Goal: Check status: Check status

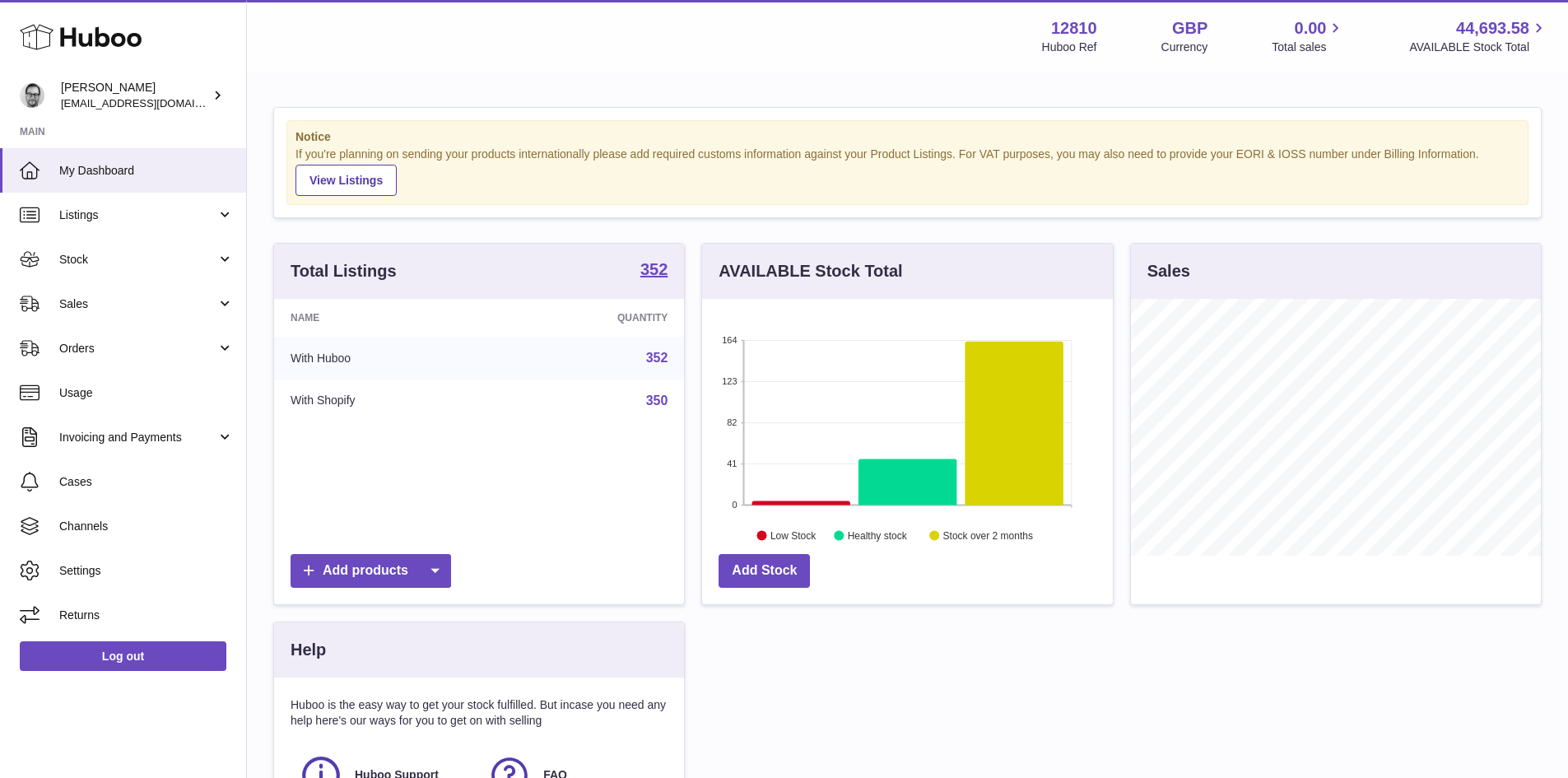
scroll to position [257, 411]
click at [73, 304] on span "Sales" at bounding box center [138, 304] width 157 height 16
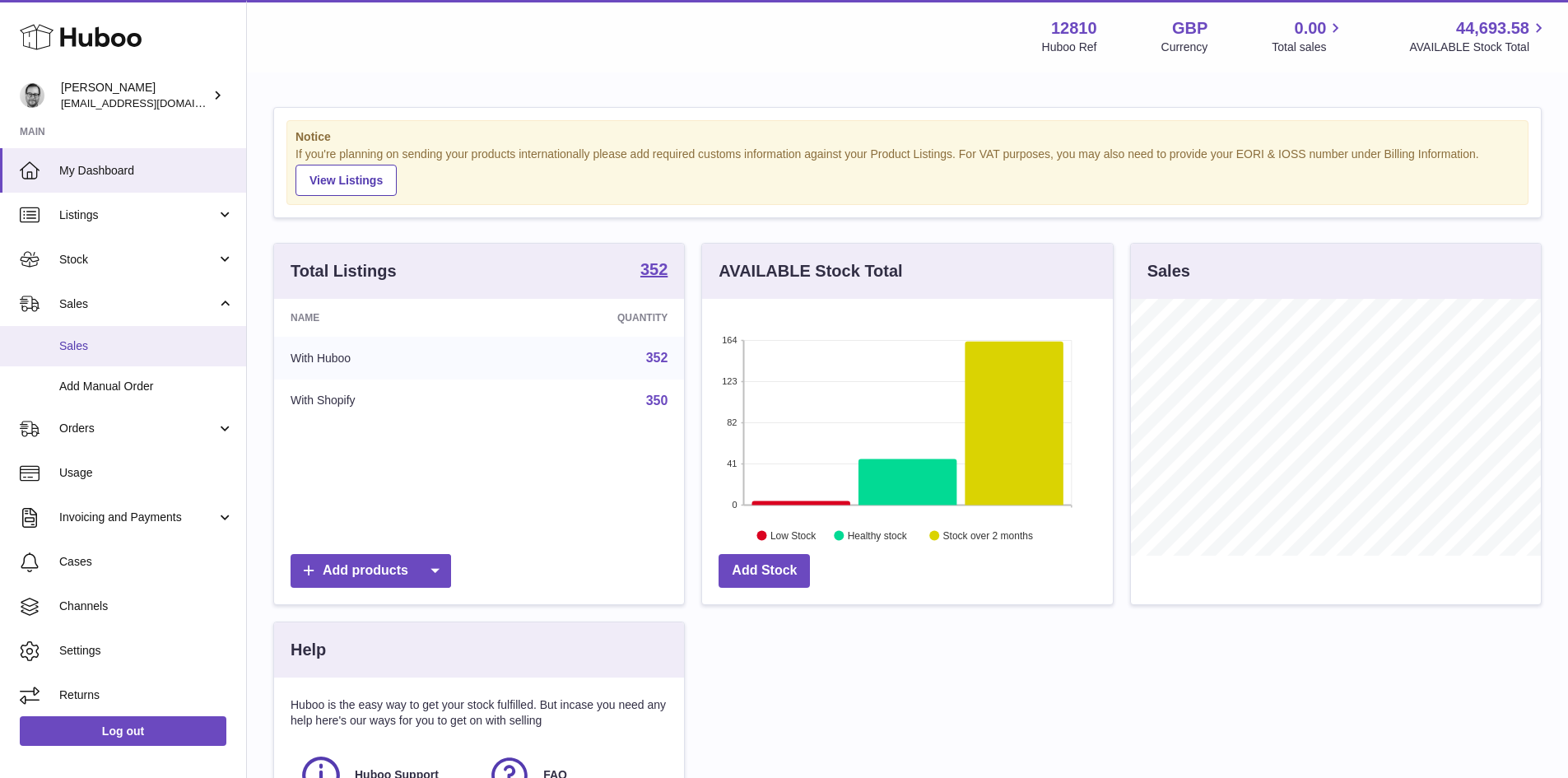
click at [91, 349] on span "Sales" at bounding box center [146, 346] width 175 height 16
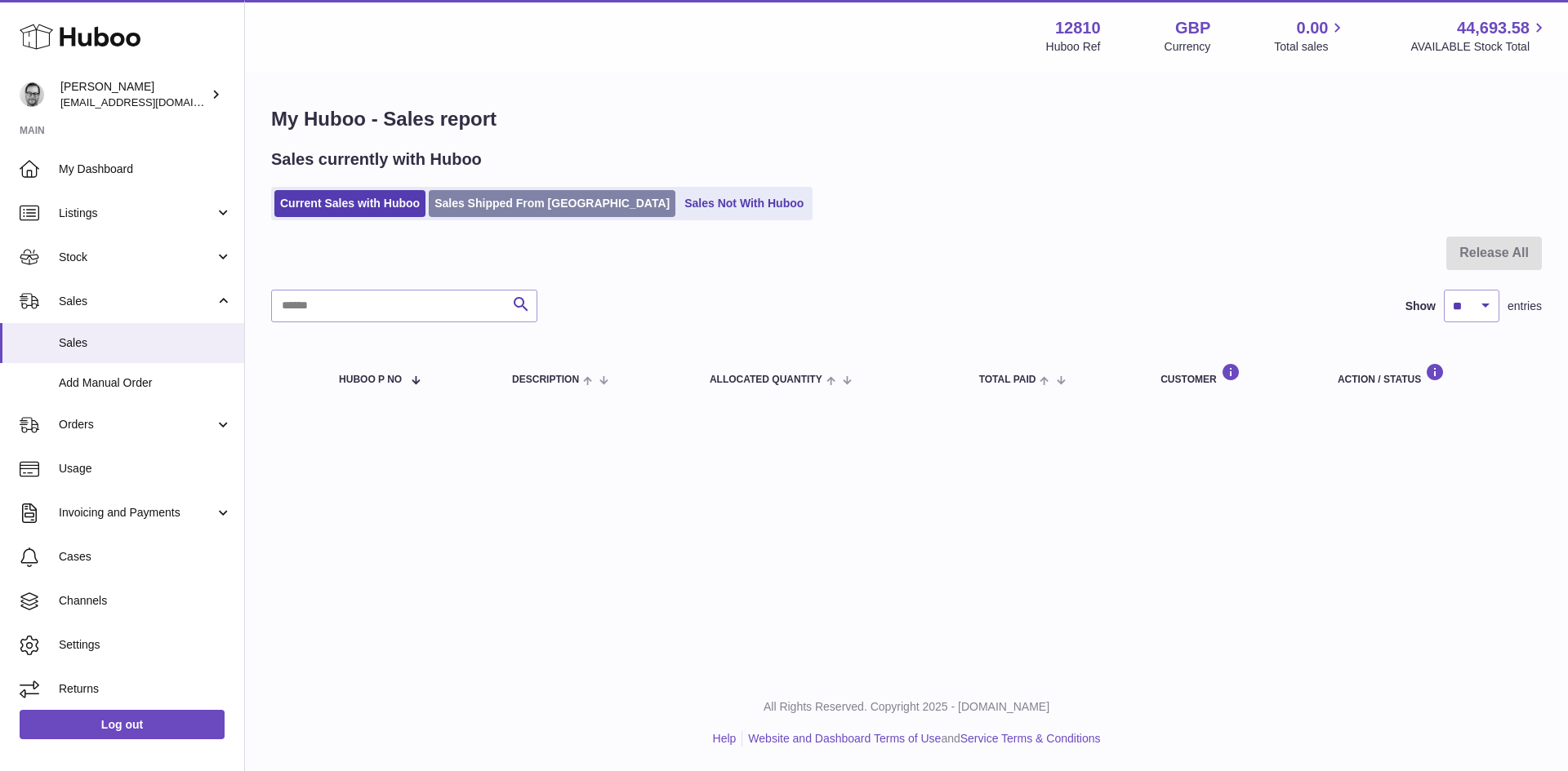
click at [514, 207] on link "Sales Shipped From [GEOGRAPHIC_DATA]" at bounding box center [552, 203] width 247 height 27
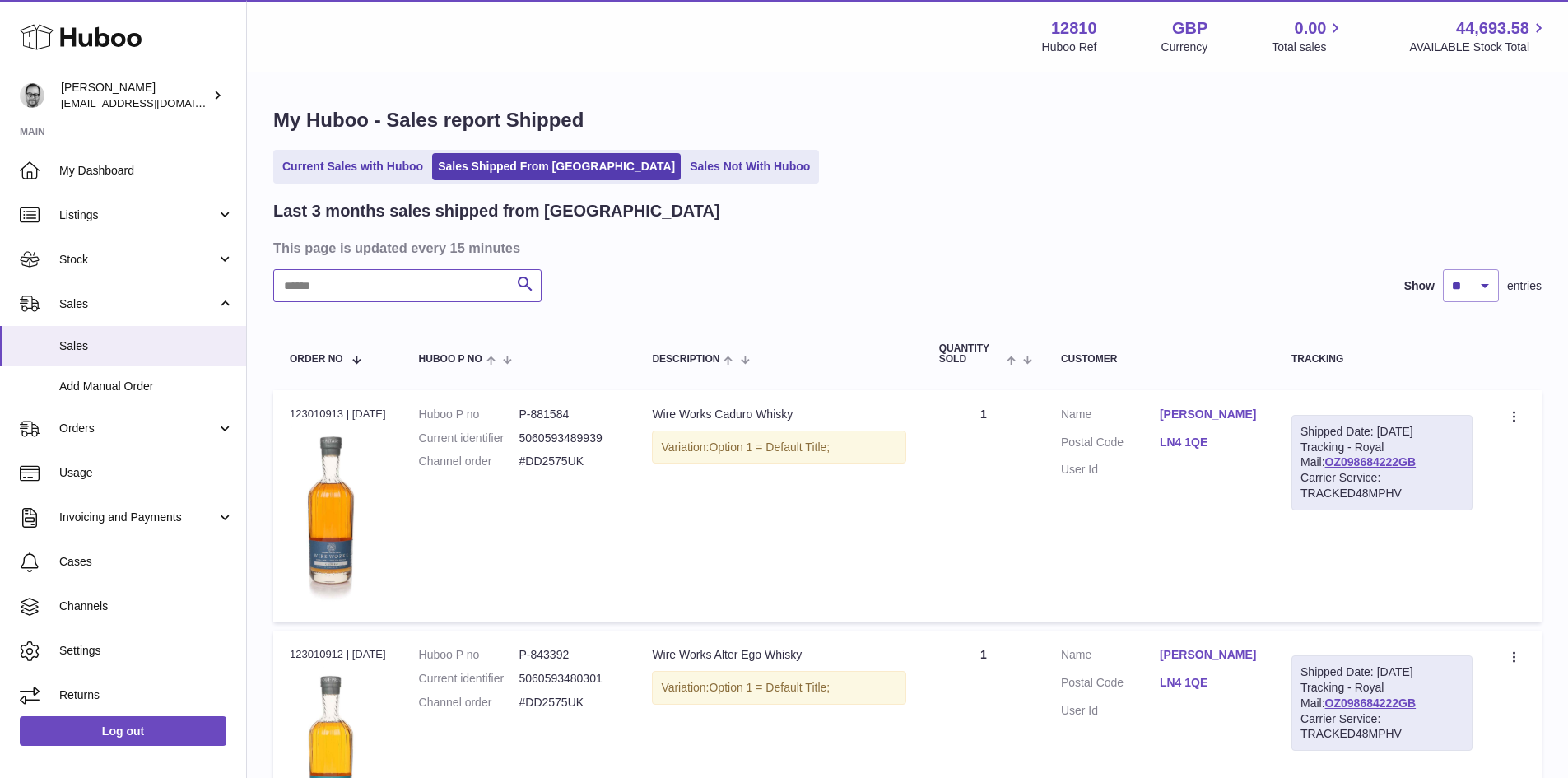
click at [333, 291] on input "text" at bounding box center [407, 286] width 268 height 33
paste input "*********"
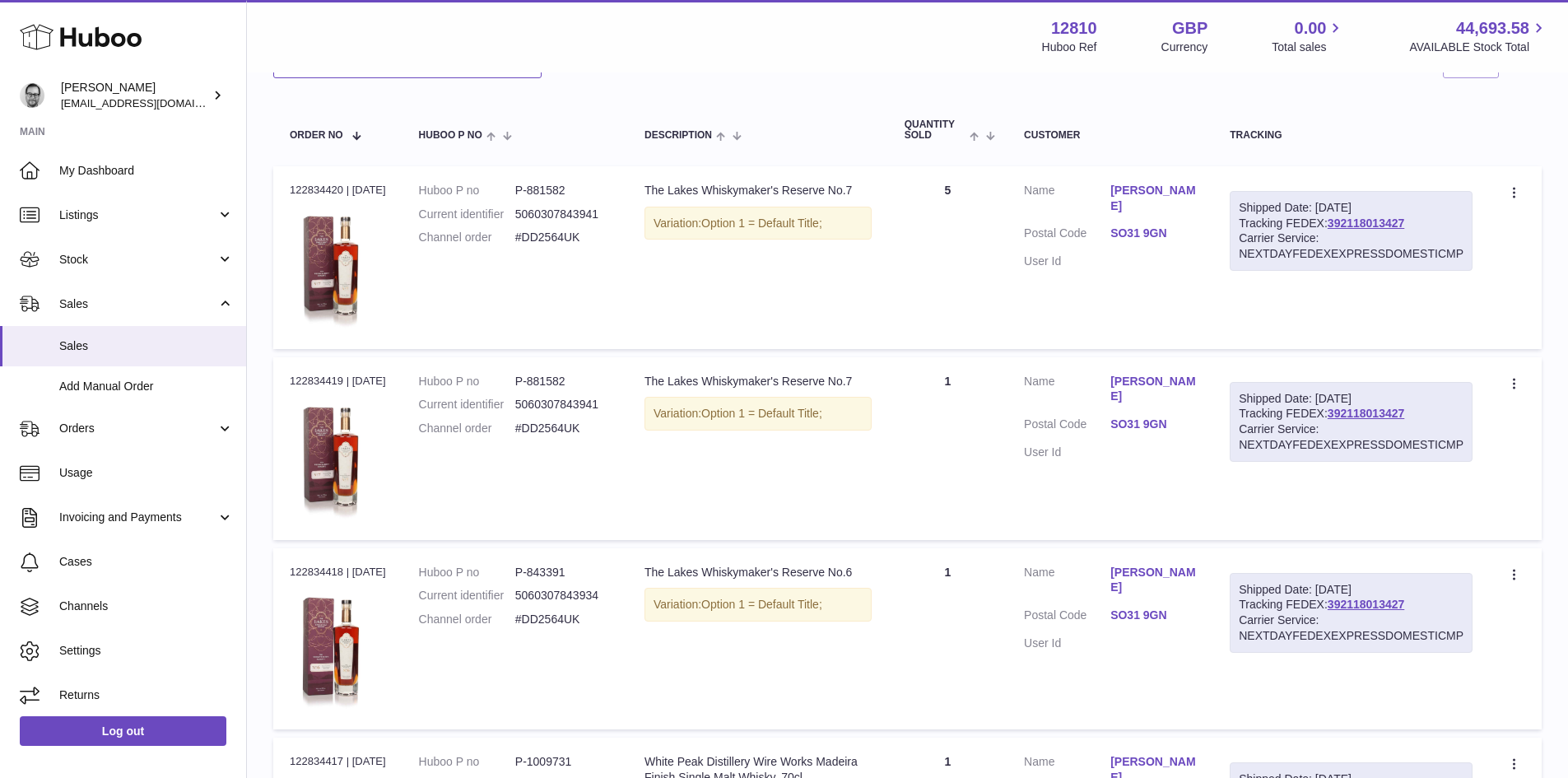
scroll to position [247, 0]
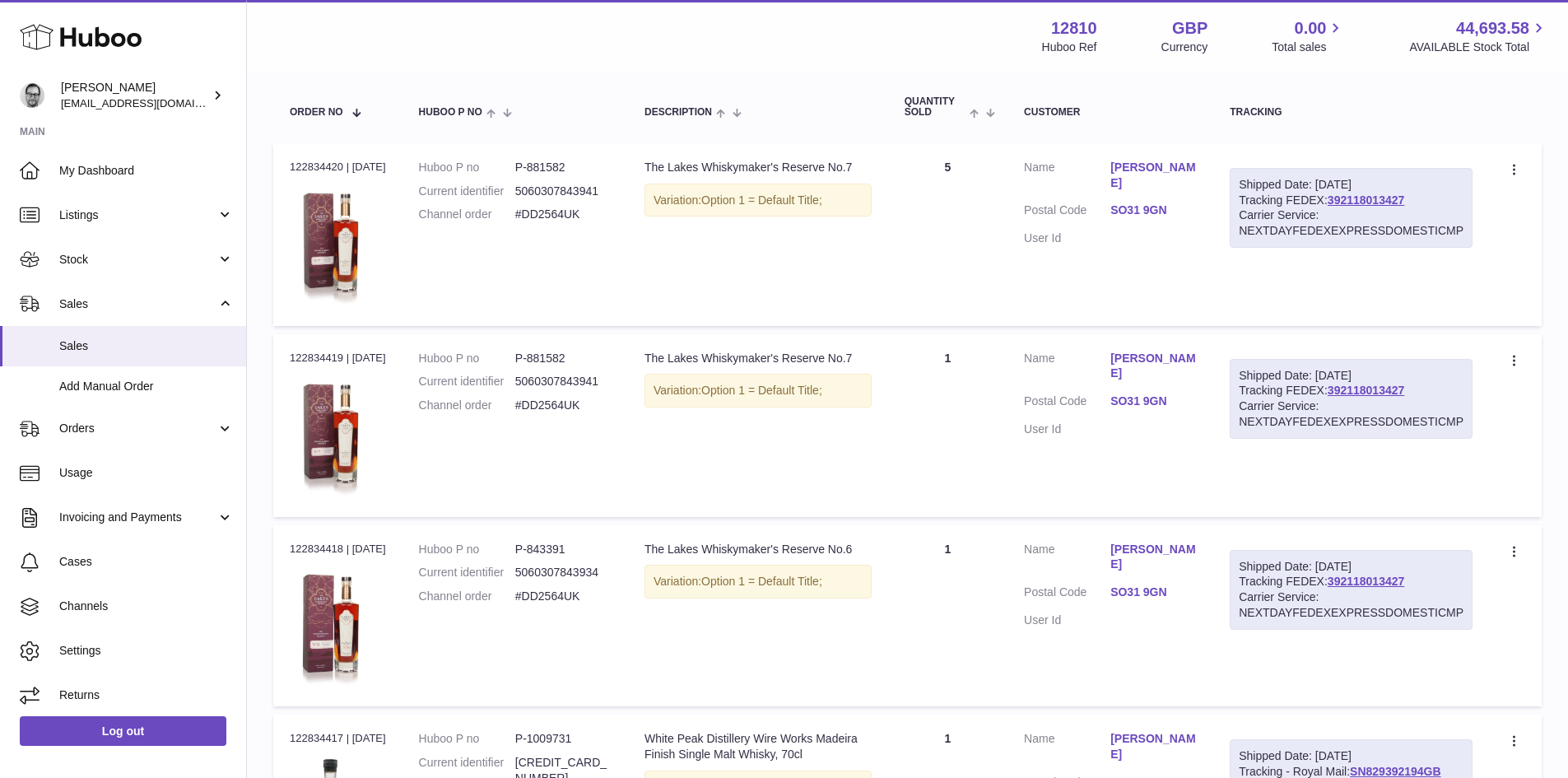
type input "*********"
click at [1159, 358] on link "Chuiyi Choy" at bounding box center [1153, 367] width 86 height 31
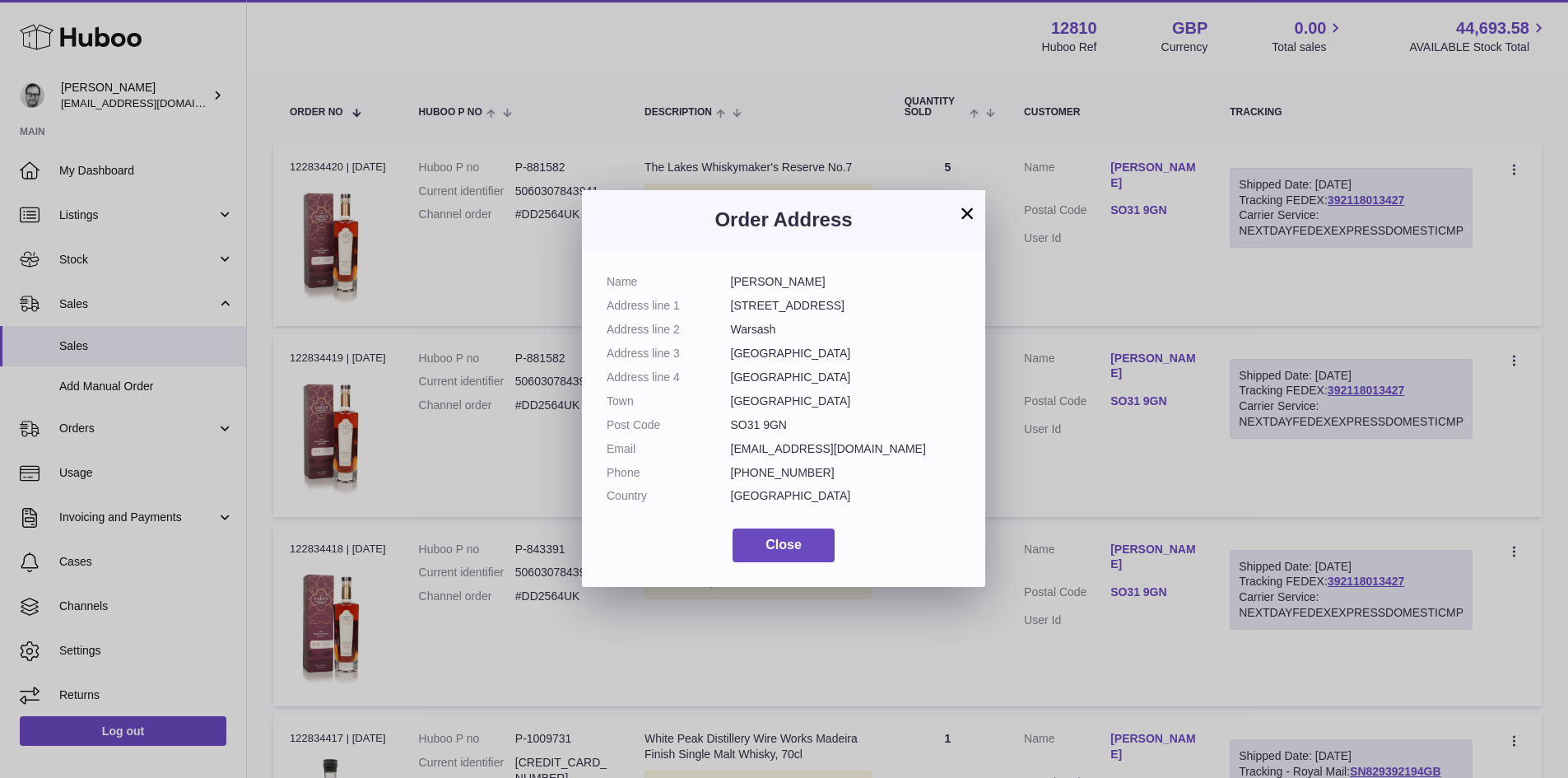
click at [1159, 358] on div "× Order Address Name Chuiyi Choy Address line 1 30a Hornby Close Address line 2…" at bounding box center [784, 389] width 1568 height 778
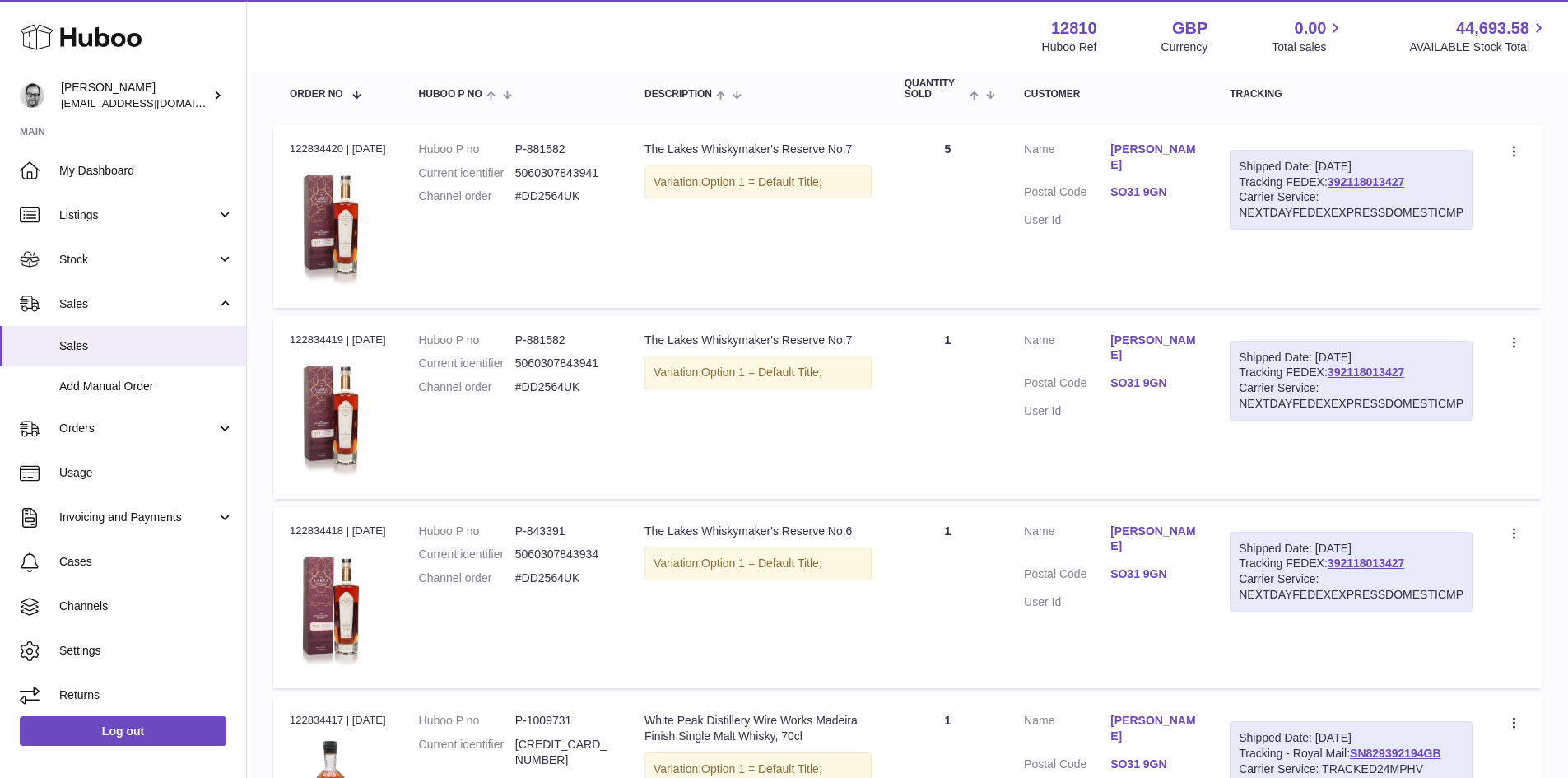
scroll to position [242, 0]
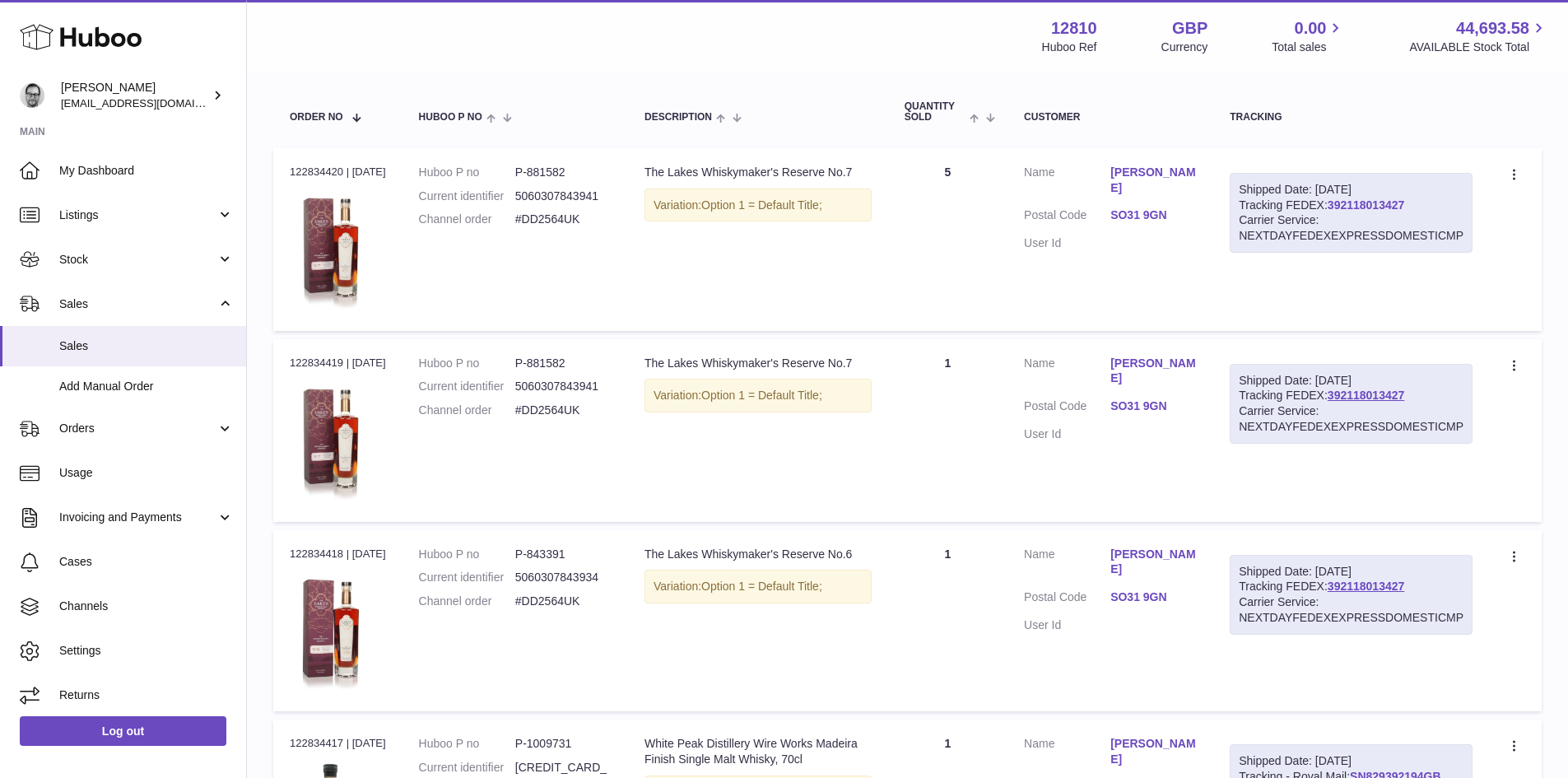
click at [1366, 208] on link "392118013427" at bounding box center [1366, 205] width 77 height 13
click at [312, 170] on div "Order no 122834420 | 14th Aug" at bounding box center [338, 172] width 96 height 15
copy div "122834420"
click at [1164, 560] on link "Chuiyi Choy" at bounding box center [1153, 563] width 86 height 31
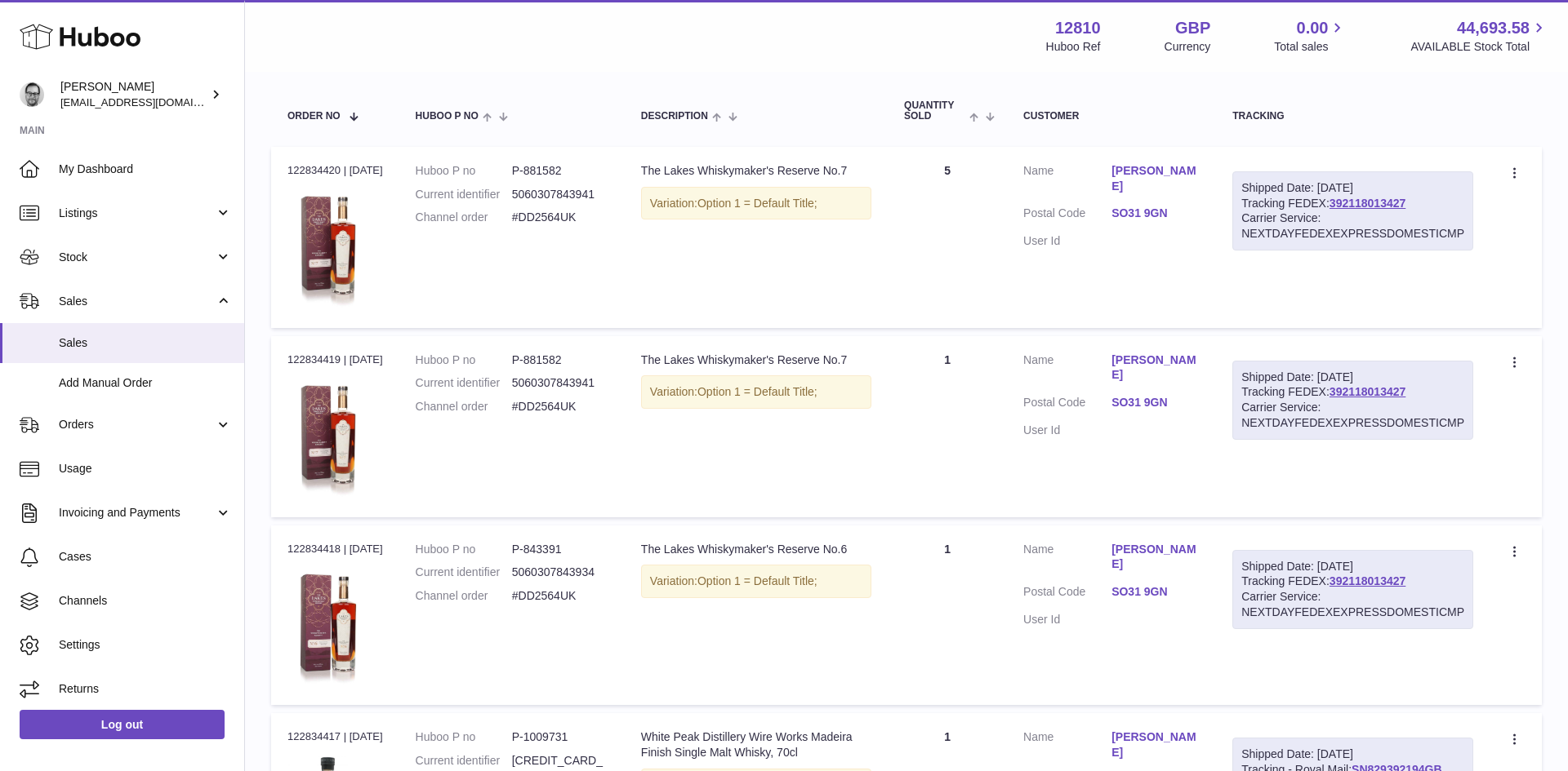
click at [1154, 555] on div at bounding box center [784, 386] width 1568 height 771
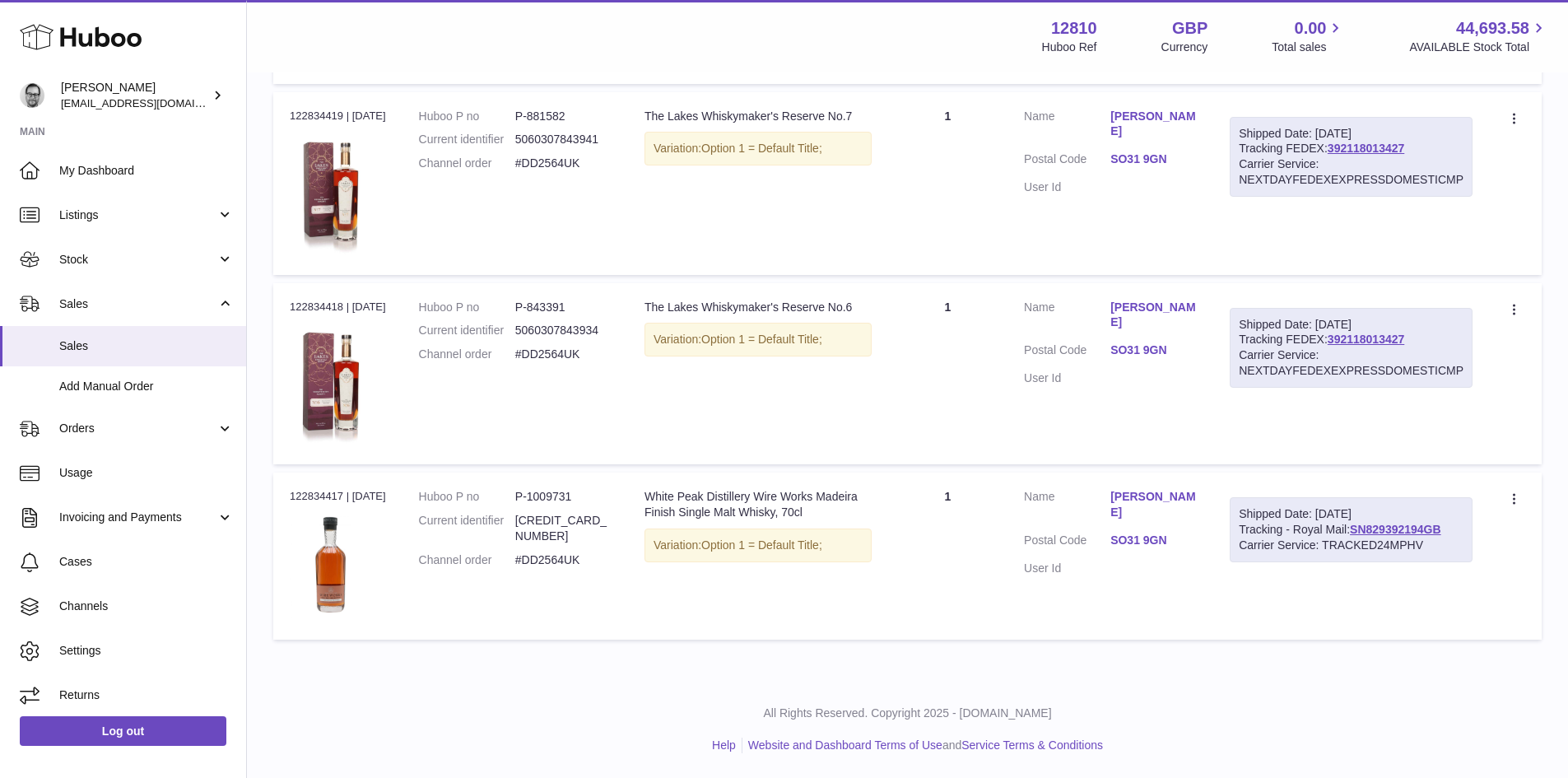
scroll to position [0, 0]
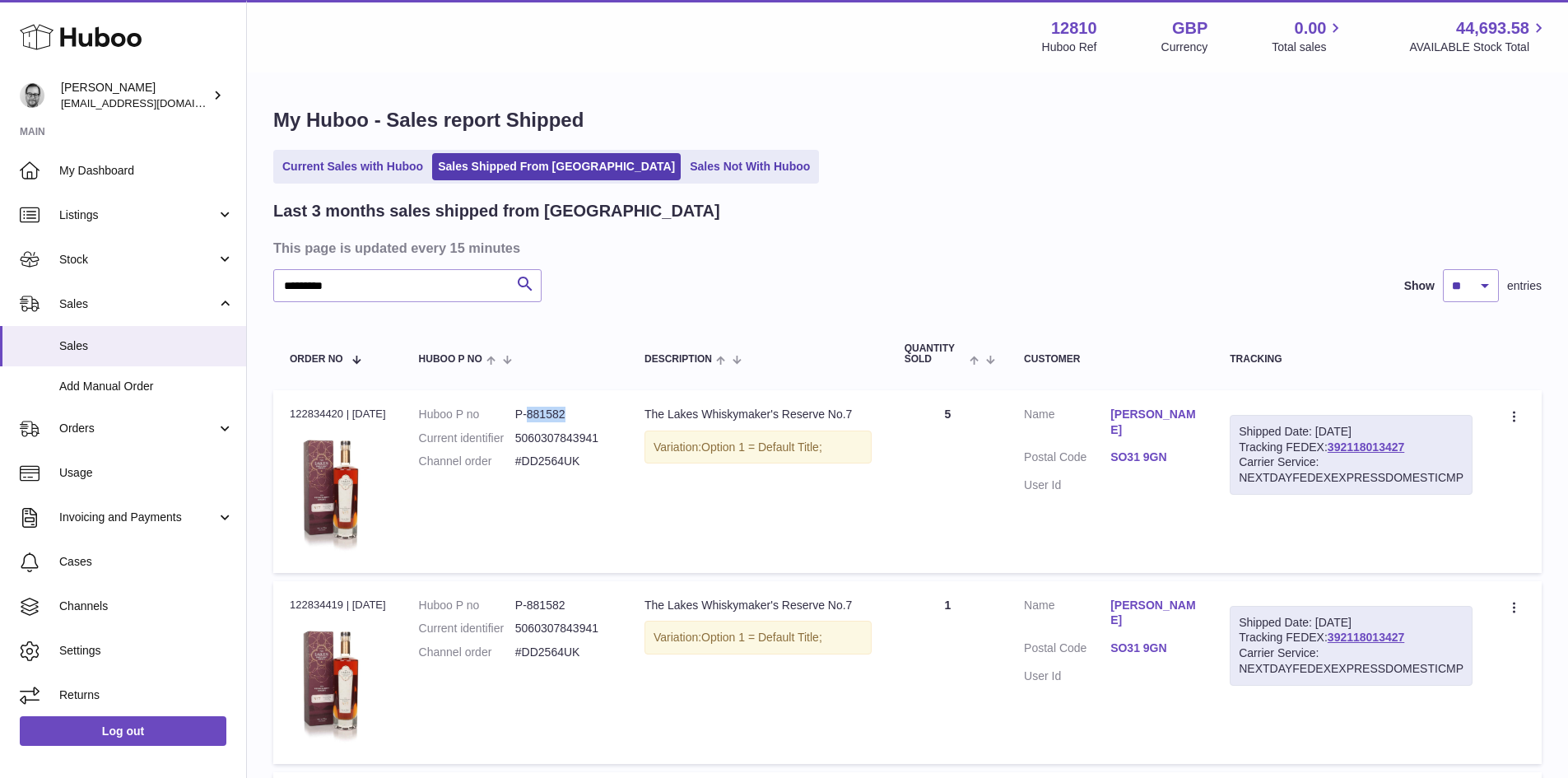
drag, startPoint x: 560, startPoint y: 419, endPoint x: 543, endPoint y: 424, distance: 17.7
click at [543, 424] on dl "Huboo P no P-881582 Current identifier 5060307843941 Channel order #DD2564UK" at bounding box center [516, 442] width 193 height 71
copy dd "881582"
